Goal: Task Accomplishment & Management: Use online tool/utility

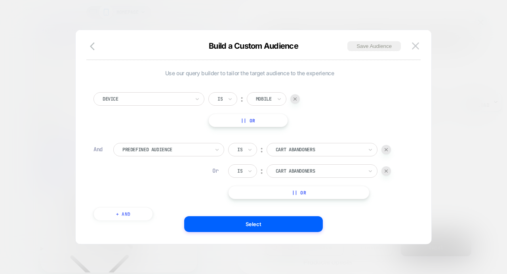
click at [94, 47] on icon "button" at bounding box center [95, 47] width 10 height 10
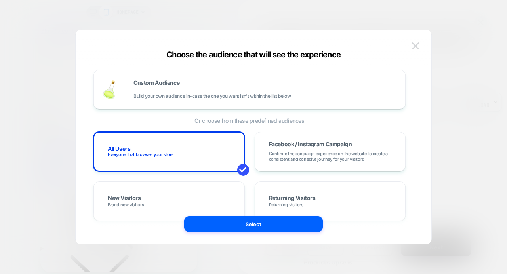
click at [416, 41] on button at bounding box center [415, 46] width 12 height 12
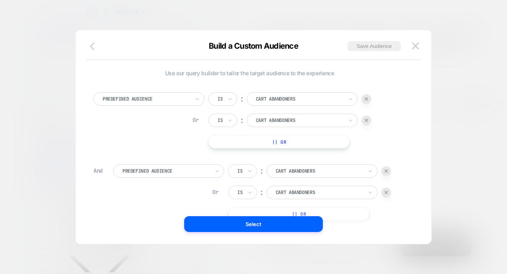
click at [91, 47] on icon "button" at bounding box center [92, 46] width 5 height 8
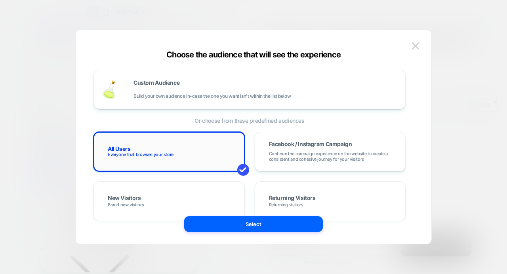
scroll to position [149, 0]
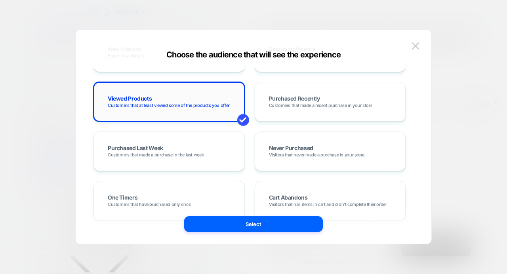
scroll to position [0, 0]
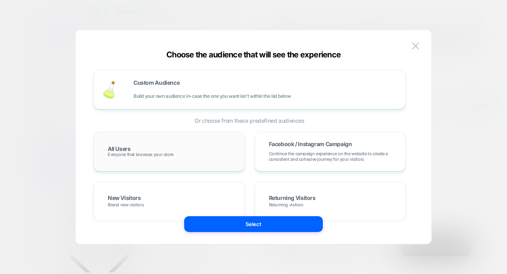
click at [152, 150] on div "All Users Everyone that browses your store" at bounding box center [169, 151] width 135 height 23
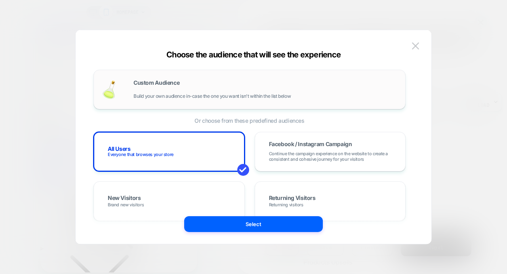
click at [149, 99] on div "Custom Audience Build your own audience in-case the one you want isn't within t…" at bounding box center [249, 89] width 295 height 23
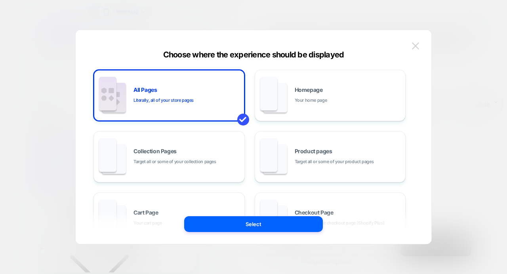
click at [412, 44] on img at bounding box center [415, 45] width 7 height 7
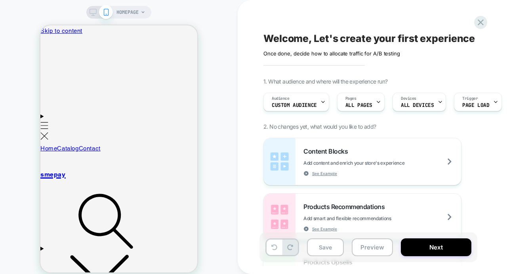
click at [290, 102] on div "Audience Custom Audience" at bounding box center [294, 102] width 61 height 18
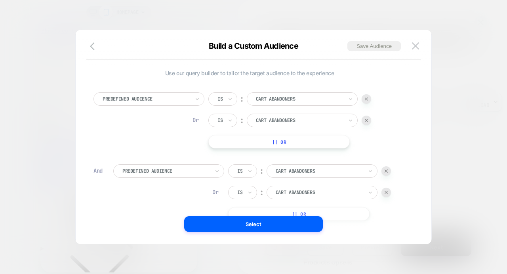
scroll to position [8, 0]
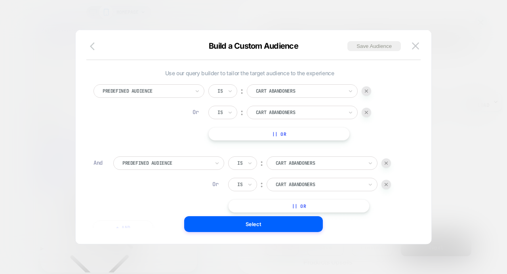
click at [96, 49] on icon "button" at bounding box center [95, 47] width 10 height 10
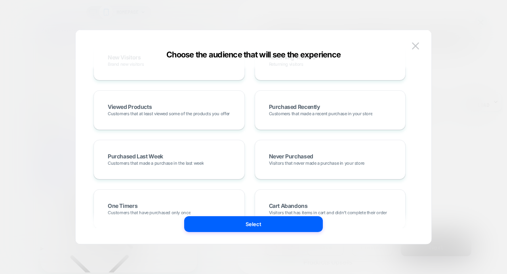
scroll to position [199, 0]
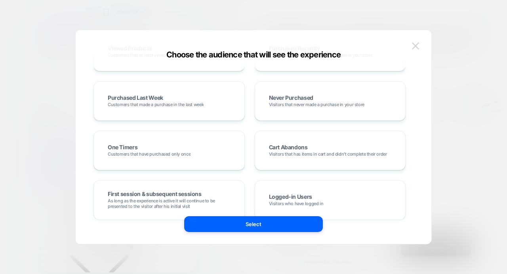
click at [420, 47] on button at bounding box center [415, 46] width 12 height 12
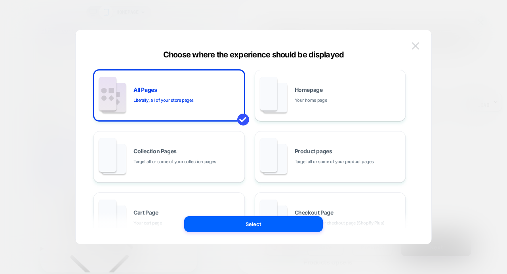
click at [414, 45] on img at bounding box center [415, 45] width 7 height 7
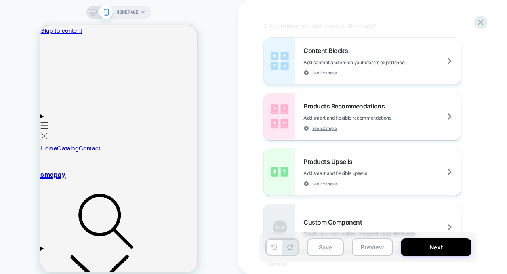
scroll to position [0, 0]
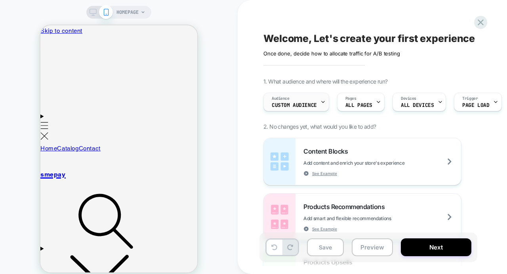
click at [321, 104] on icon at bounding box center [322, 101] width 5 height 5
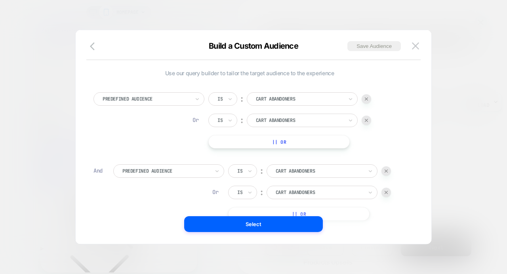
click at [146, 97] on div at bounding box center [146, 98] width 87 height 7
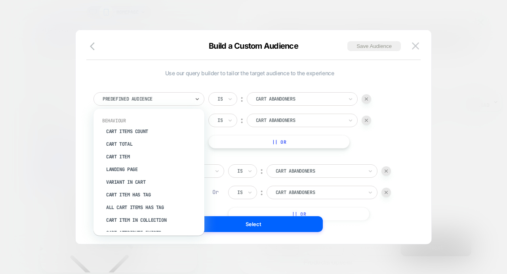
scroll to position [91, 0]
click at [416, 45] on img at bounding box center [415, 45] width 7 height 7
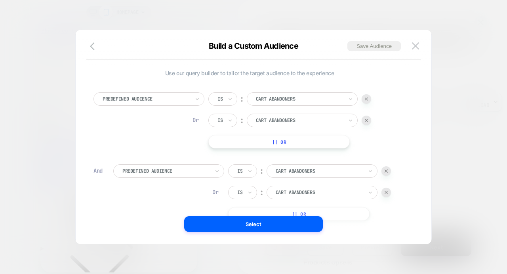
click at [137, 102] on div at bounding box center [146, 98] width 87 height 7
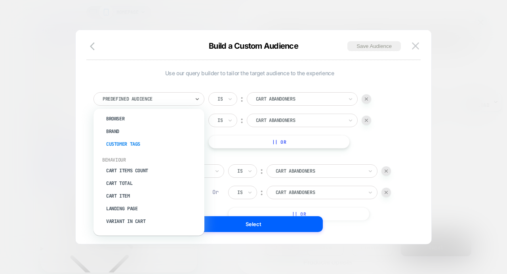
scroll to position [75, 0]
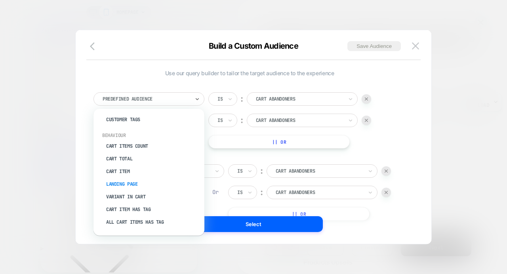
click at [123, 183] on div "Landing Page" at bounding box center [152, 184] width 103 height 13
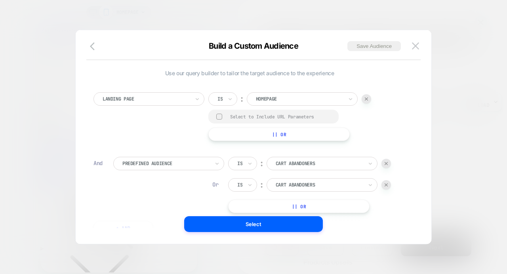
click at [266, 97] on div at bounding box center [299, 98] width 87 height 7
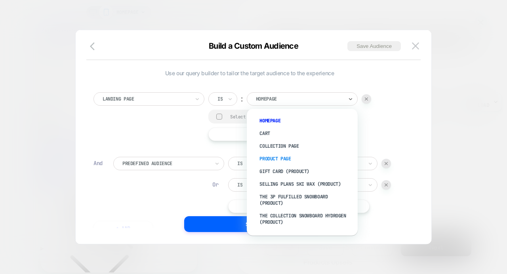
click at [278, 156] on div "Product Page" at bounding box center [306, 158] width 103 height 13
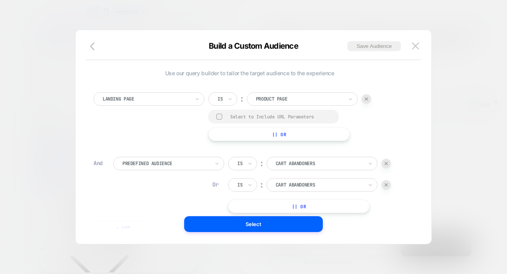
click at [368, 124] on div "Is ︰ Product Page Select to Include URL Parameters || Or" at bounding box center [289, 116] width 163 height 49
click at [133, 99] on div at bounding box center [146, 98] width 87 height 7
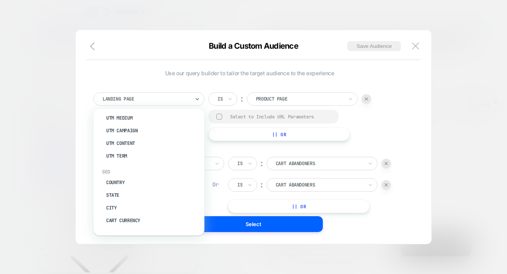
scroll to position [0, 0]
click at [90, 44] on icon "button" at bounding box center [95, 47] width 10 height 10
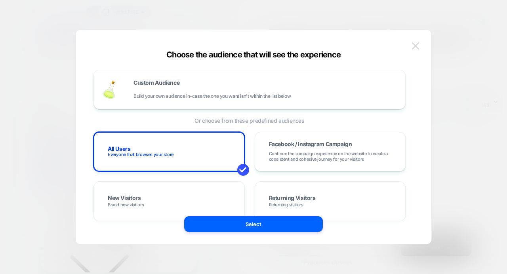
click at [416, 43] on img at bounding box center [415, 45] width 7 height 7
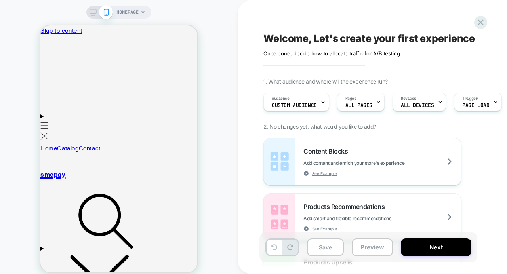
click at [0, 0] on span "1. What audience and where will the experience run?" at bounding box center [0, 0] width 0 height 0
click at [315, 101] on div "Audience Custom Audience" at bounding box center [294, 102] width 61 height 18
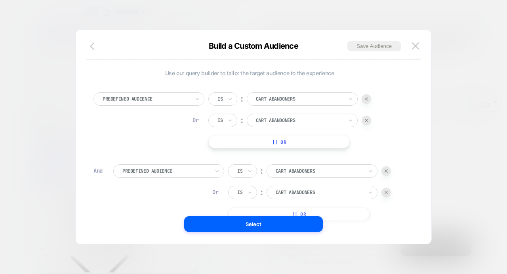
click at [95, 46] on icon "button" at bounding box center [95, 47] width 10 height 10
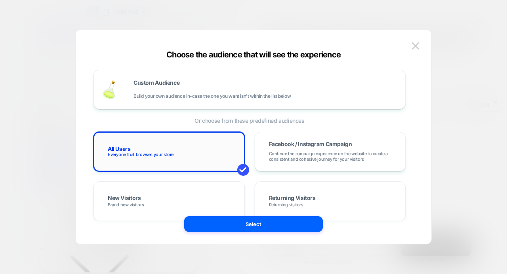
scroll to position [56, 0]
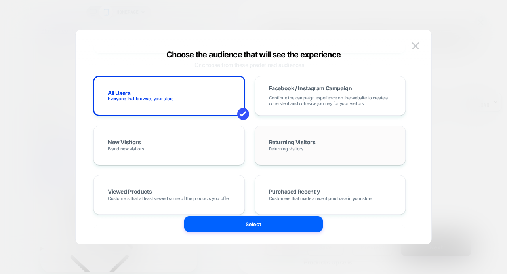
click at [295, 146] on span "Returning visitors" at bounding box center [286, 149] width 34 height 6
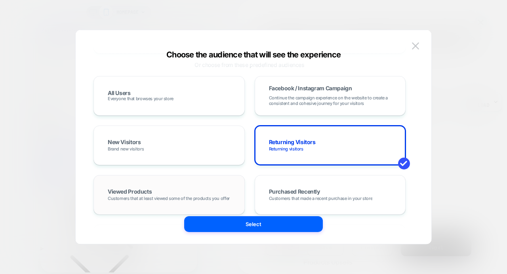
click at [202, 191] on div "Viewed Products Customers that at least viewed some of the products you offer" at bounding box center [169, 194] width 135 height 23
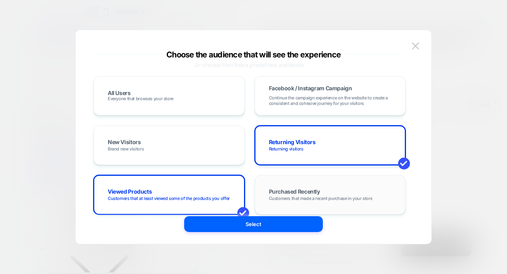
click at [281, 187] on div "Purchased Recently Customers that made a recent purchase in your store" at bounding box center [330, 194] width 135 height 23
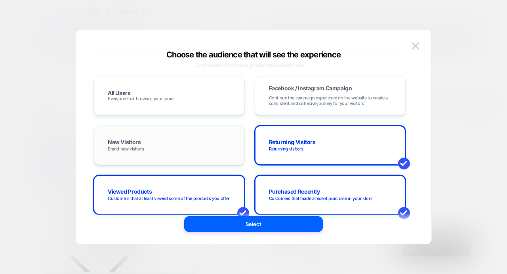
click at [192, 139] on div "New Visitors Brand new visitors" at bounding box center [169, 145] width 135 height 23
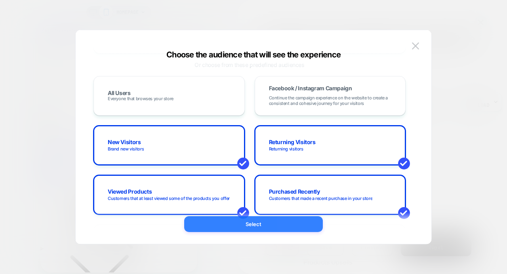
click at [234, 226] on button "Select" at bounding box center [253, 224] width 139 height 16
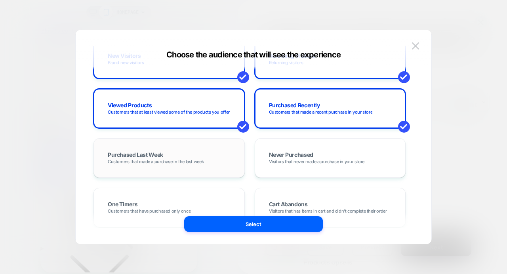
scroll to position [0, 0]
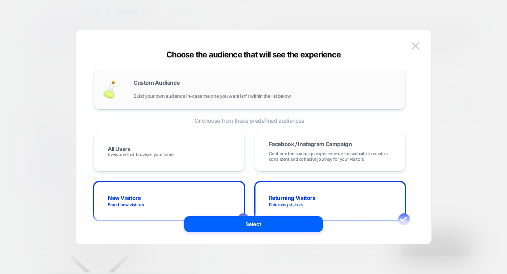
click at [202, 87] on div "Custom Audience Build your own audience in-case the one you want isn't within t…" at bounding box center [265, 89] width 264 height 19
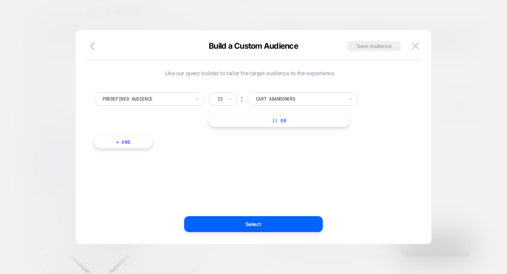
click at [147, 100] on div at bounding box center [146, 98] width 87 height 7
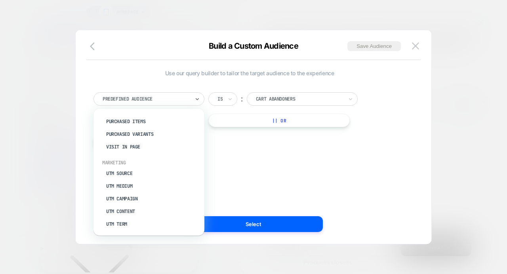
scroll to position [303, 0]
click at [141, 61] on div "Use our query builder to tailor the target audience to the experience option Pu…" at bounding box center [250, 137] width 332 height 182
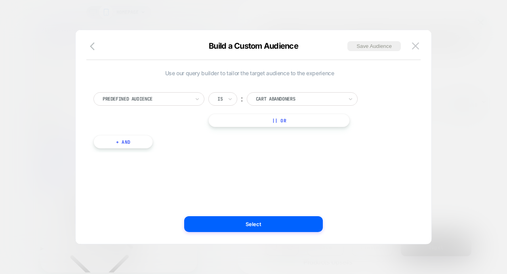
click at [222, 101] on div at bounding box center [219, 98] width 5 height 7
click at [174, 97] on div at bounding box center [146, 98] width 87 height 7
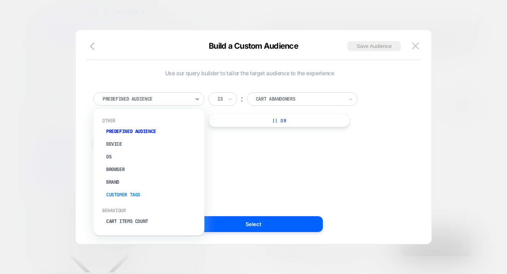
scroll to position [89, 0]
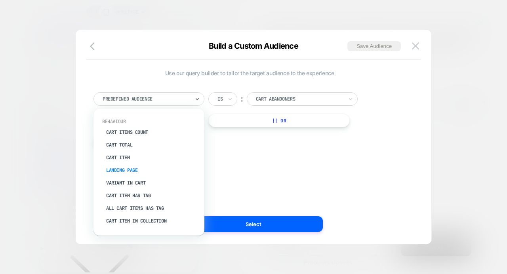
click at [127, 171] on div "Landing Page" at bounding box center [152, 170] width 103 height 13
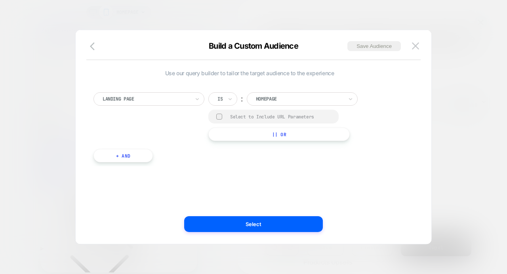
click at [144, 99] on div at bounding box center [146, 98] width 87 height 7
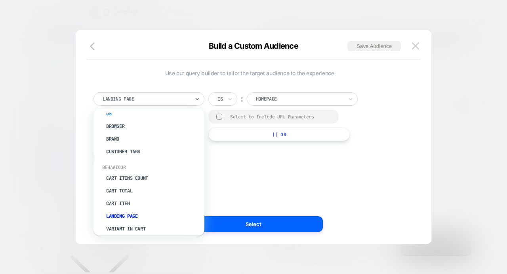
scroll to position [70, 0]
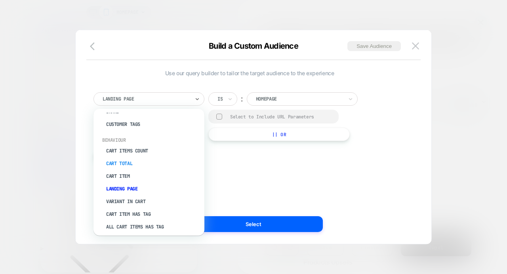
click at [124, 162] on div "Cart Total" at bounding box center [152, 163] width 103 height 13
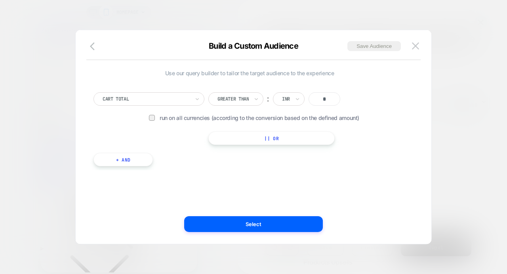
click at [263, 99] on div "Greater Than" at bounding box center [235, 98] width 55 height 13
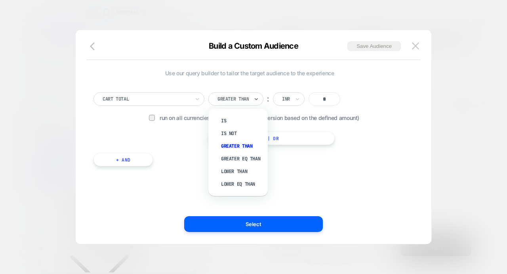
click at [263, 99] on div "Greater Than" at bounding box center [235, 98] width 55 height 13
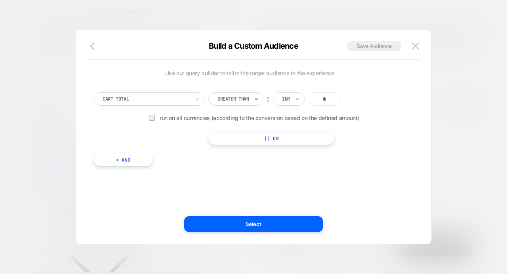
click at [297, 99] on icon at bounding box center [297, 99] width 3 height 2
click at [290, 130] on div "USD" at bounding box center [306, 133] width 51 height 13
click at [323, 99] on input "*" at bounding box center [324, 98] width 32 height 13
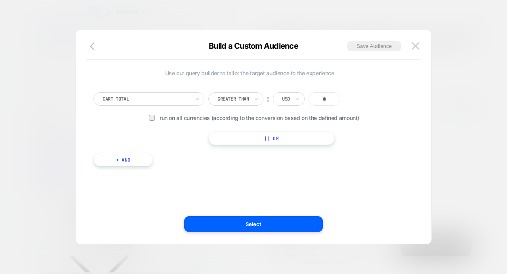
click at [249, 95] on div "Greater Than" at bounding box center [233, 99] width 33 height 9
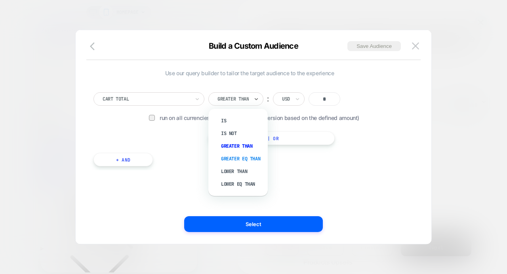
click at [229, 158] on div "Greater Eq Than" at bounding box center [241, 158] width 51 height 13
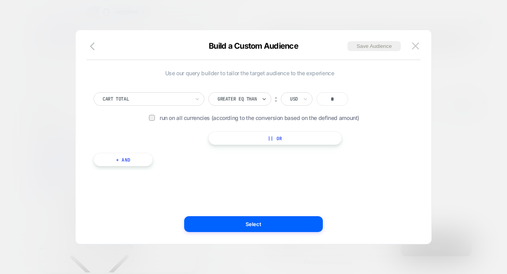
click at [208, 158] on div "Cart Total option Greater Eq Than, selected. Select is focused ,type to refine …" at bounding box center [249, 125] width 320 height 90
click at [255, 71] on span "Use our query builder to tailor the target audience to the experience" at bounding box center [249, 73] width 312 height 7
click at [92, 44] on icon "button" at bounding box center [92, 46] width 5 height 8
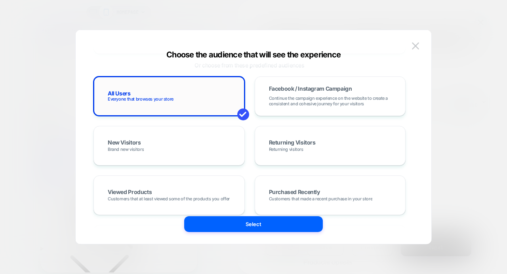
scroll to position [0, 0]
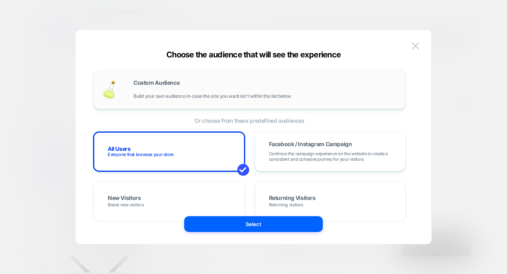
click at [150, 83] on span "Custom Audience" at bounding box center [156, 83] width 46 height 6
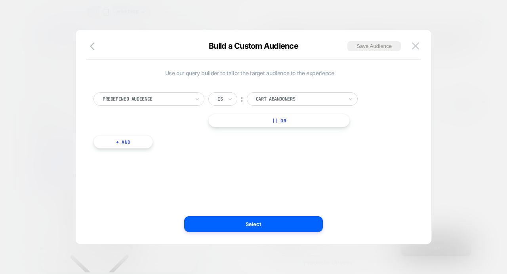
click at [148, 96] on div at bounding box center [146, 98] width 87 height 7
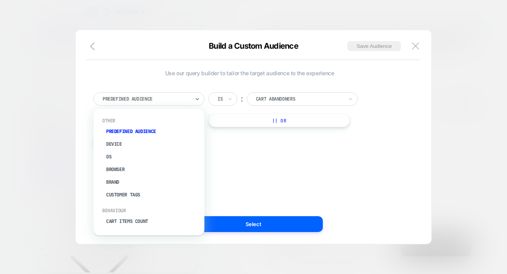
scroll to position [205, 0]
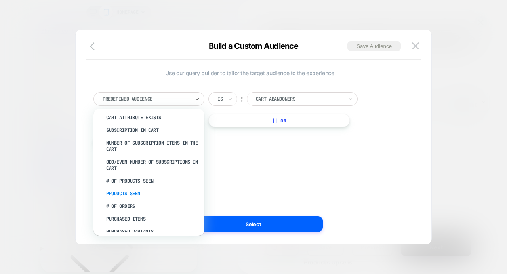
click at [141, 193] on div "Products Seen" at bounding box center [152, 193] width 103 height 13
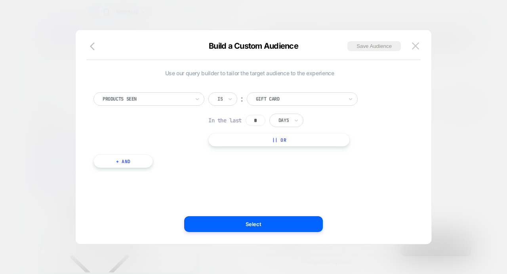
click at [152, 131] on div "Products Seen Is ︰ gift card GIFT CARD In the last * Days || Or" at bounding box center [249, 119] width 312 height 54
click at [154, 98] on div at bounding box center [146, 98] width 87 height 7
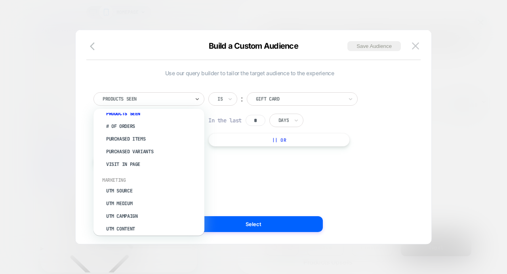
scroll to position [324, 0]
